Goal: Find specific page/section: Find specific page/section

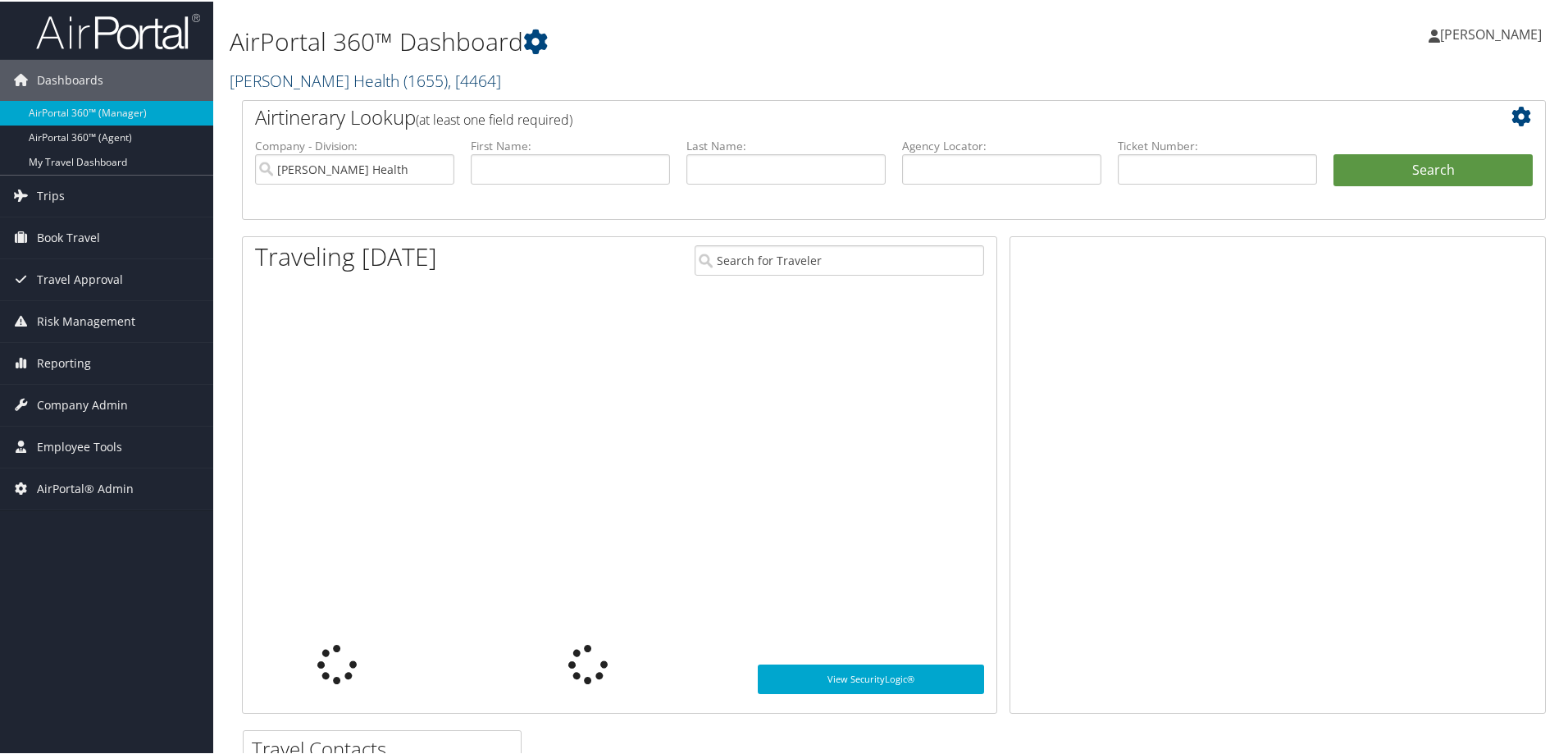
click at [303, 82] on link "Henry Ford Health ( 1655 ) , [ 4464 ]" at bounding box center [365, 79] width 271 height 22
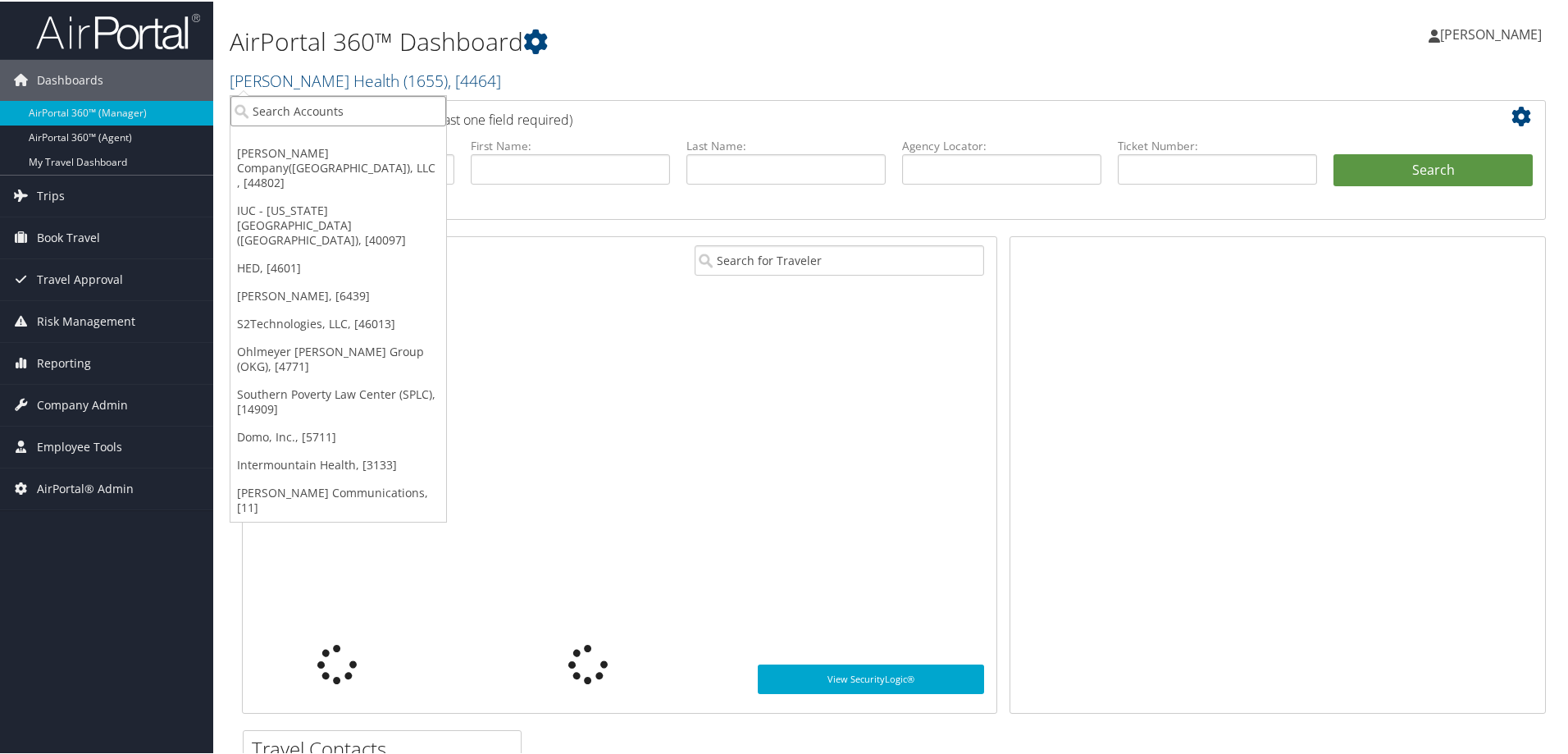
click at [287, 116] on input "search" at bounding box center [338, 110] width 216 height 31
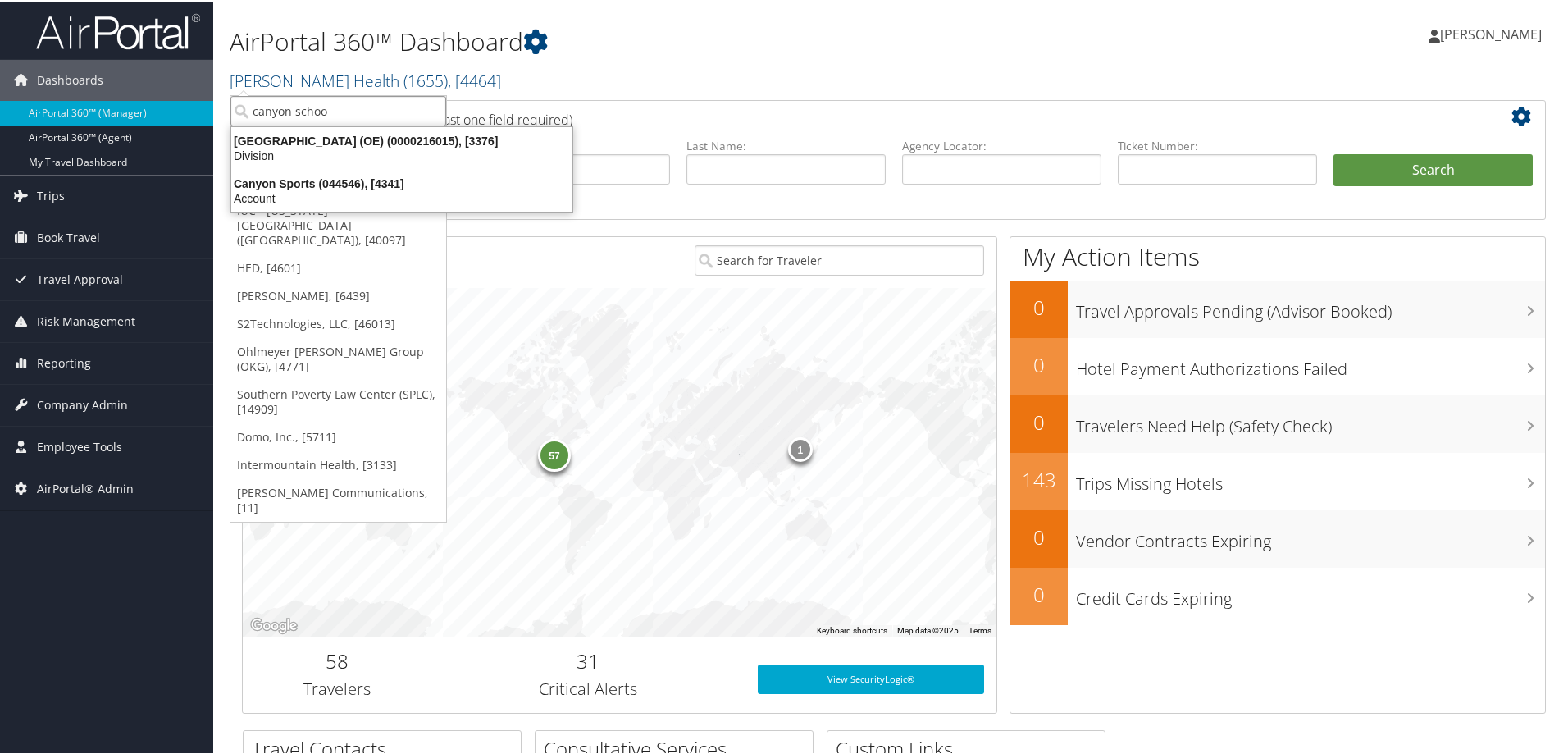
type input "canyon school"
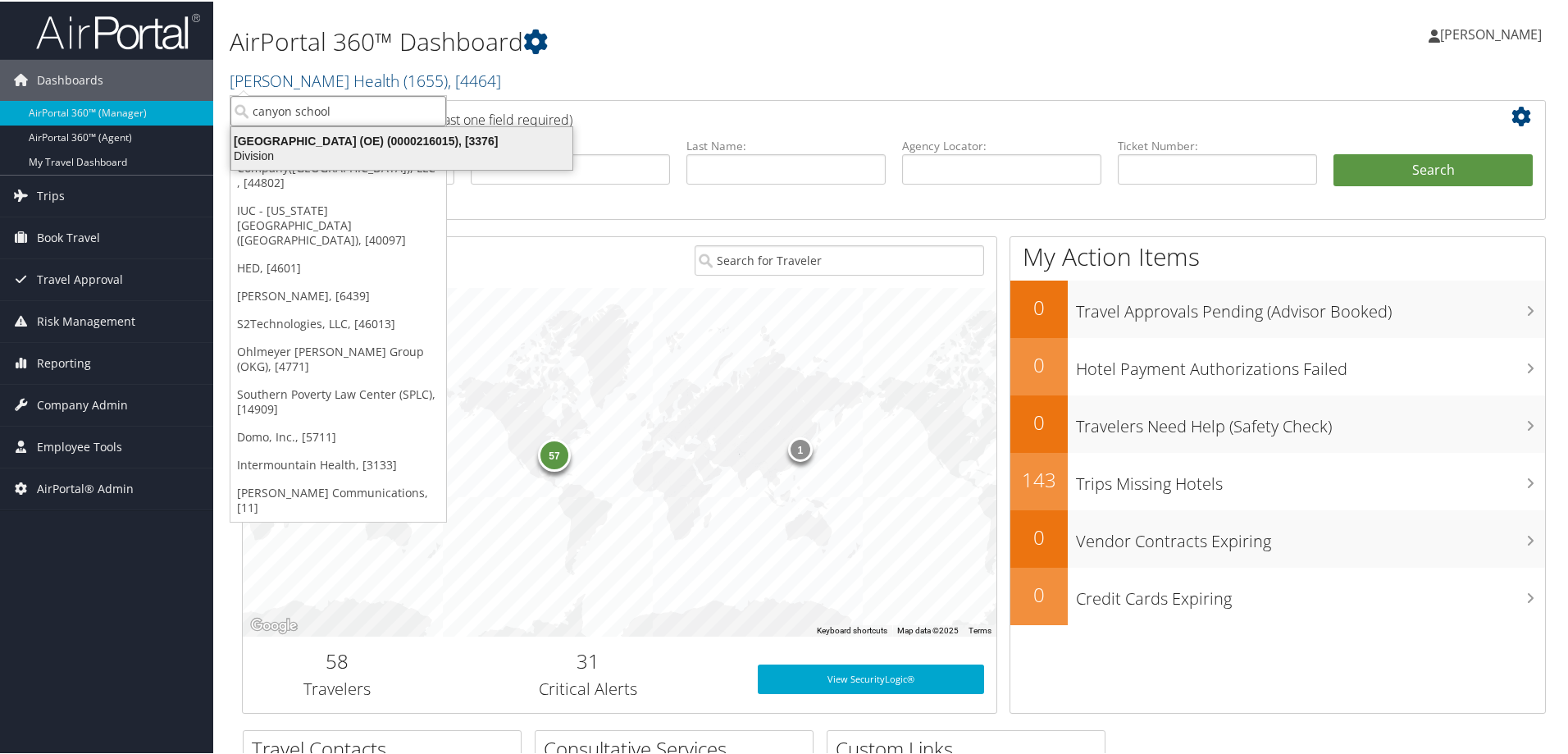
click at [372, 142] on div "Canyon School District (OE) (0000216015), [3376]" at bounding box center [401, 139] width 360 height 14
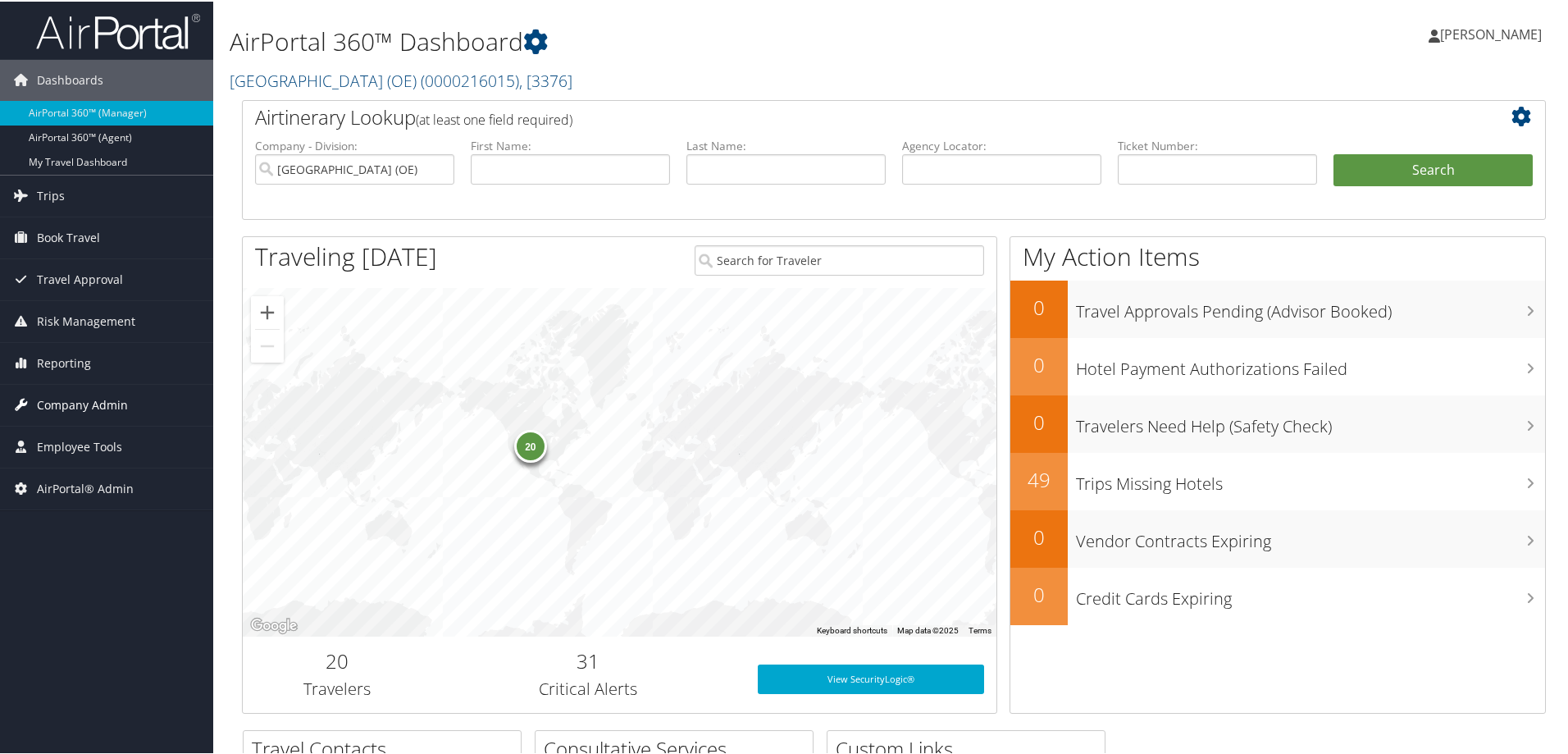
click at [99, 403] on span "Company Admin" at bounding box center [82, 404] width 91 height 41
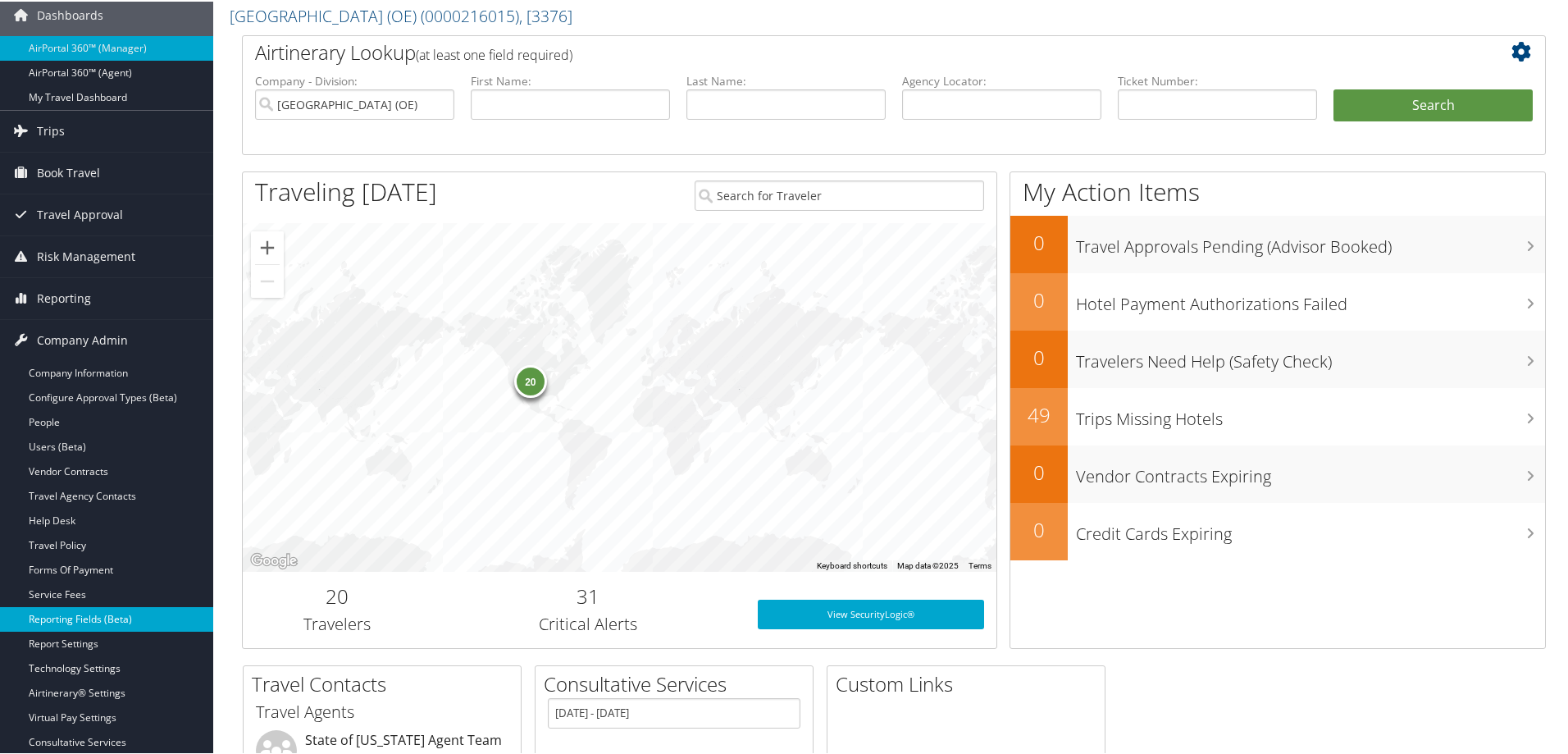
scroll to position [317, 0]
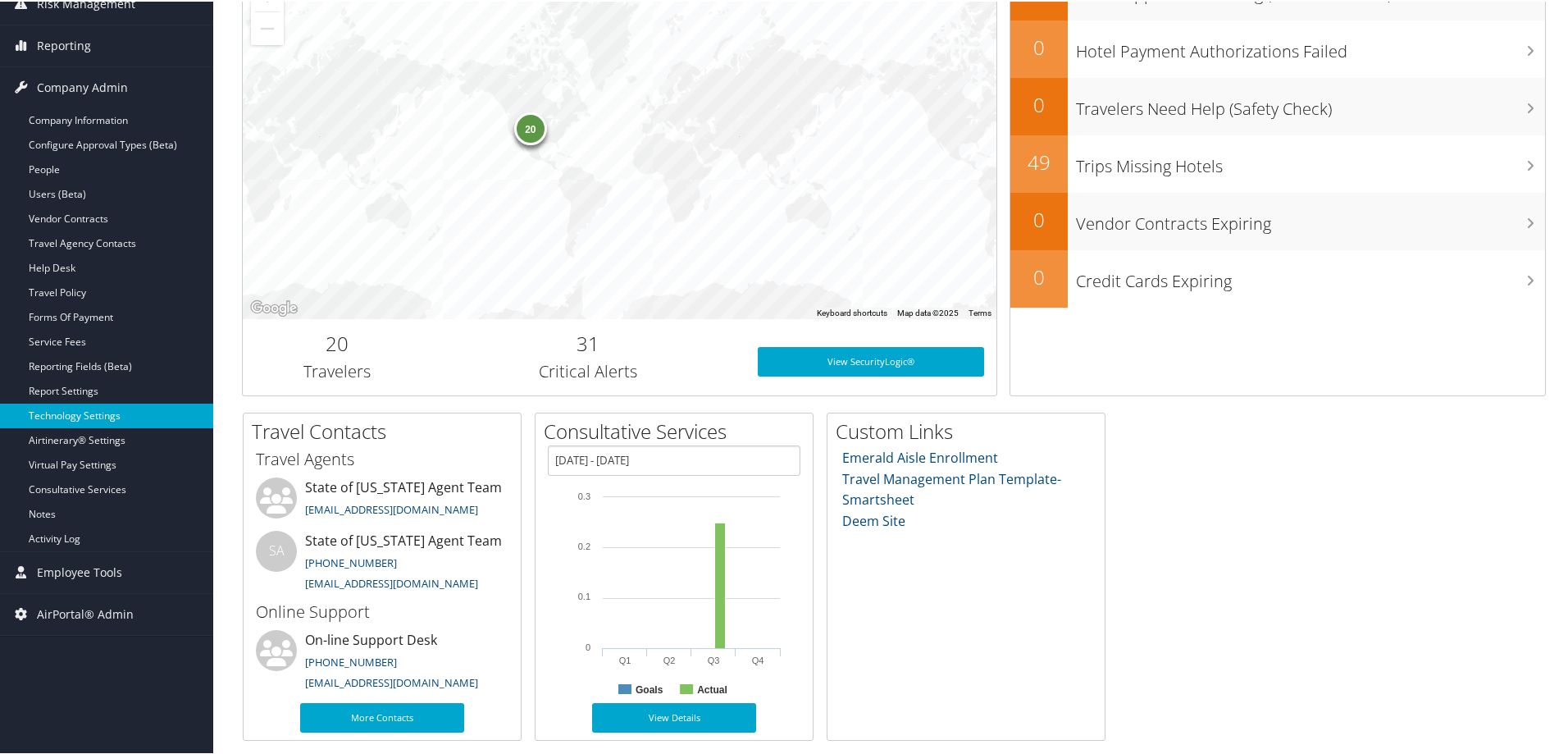
click at [94, 409] on link "Technology Settings" at bounding box center [106, 413] width 213 height 24
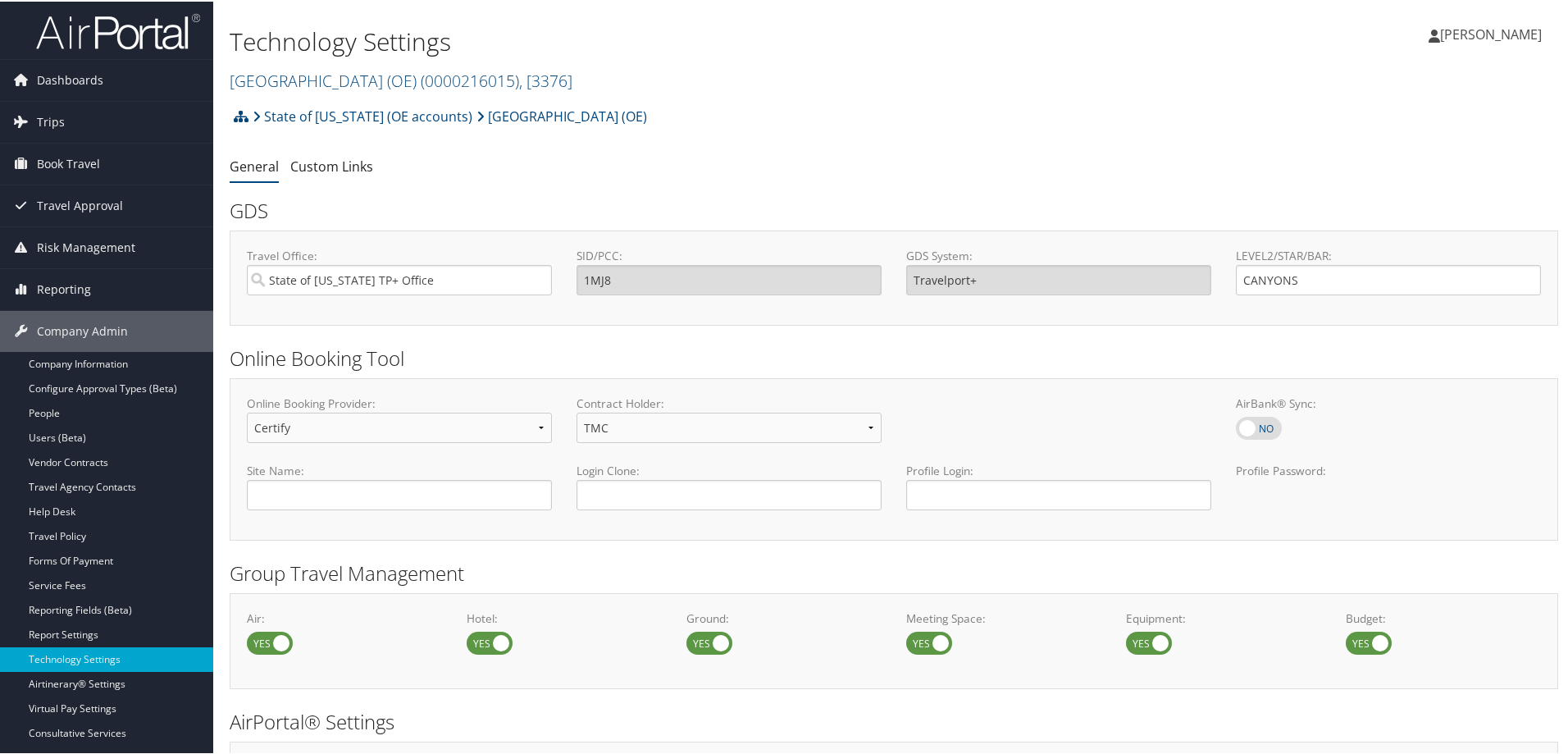
click at [899, 120] on div "State of Utah (OE accounts) Canyon School District (OE) Account Structure State…" at bounding box center [893, 120] width 1328 height 44
